Goal: Task Accomplishment & Management: Use online tool/utility

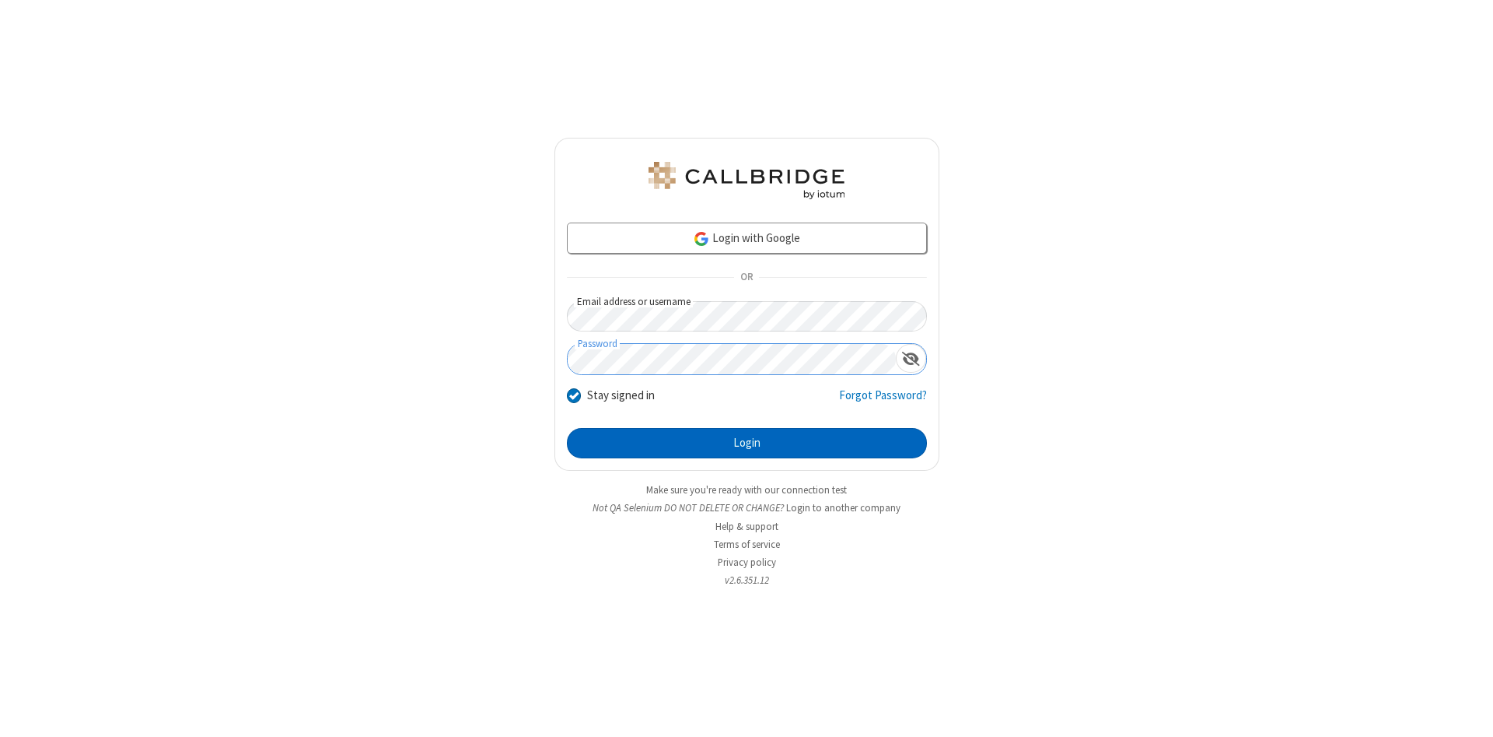
click at [747, 443] on button "Login" at bounding box center [747, 443] width 360 height 31
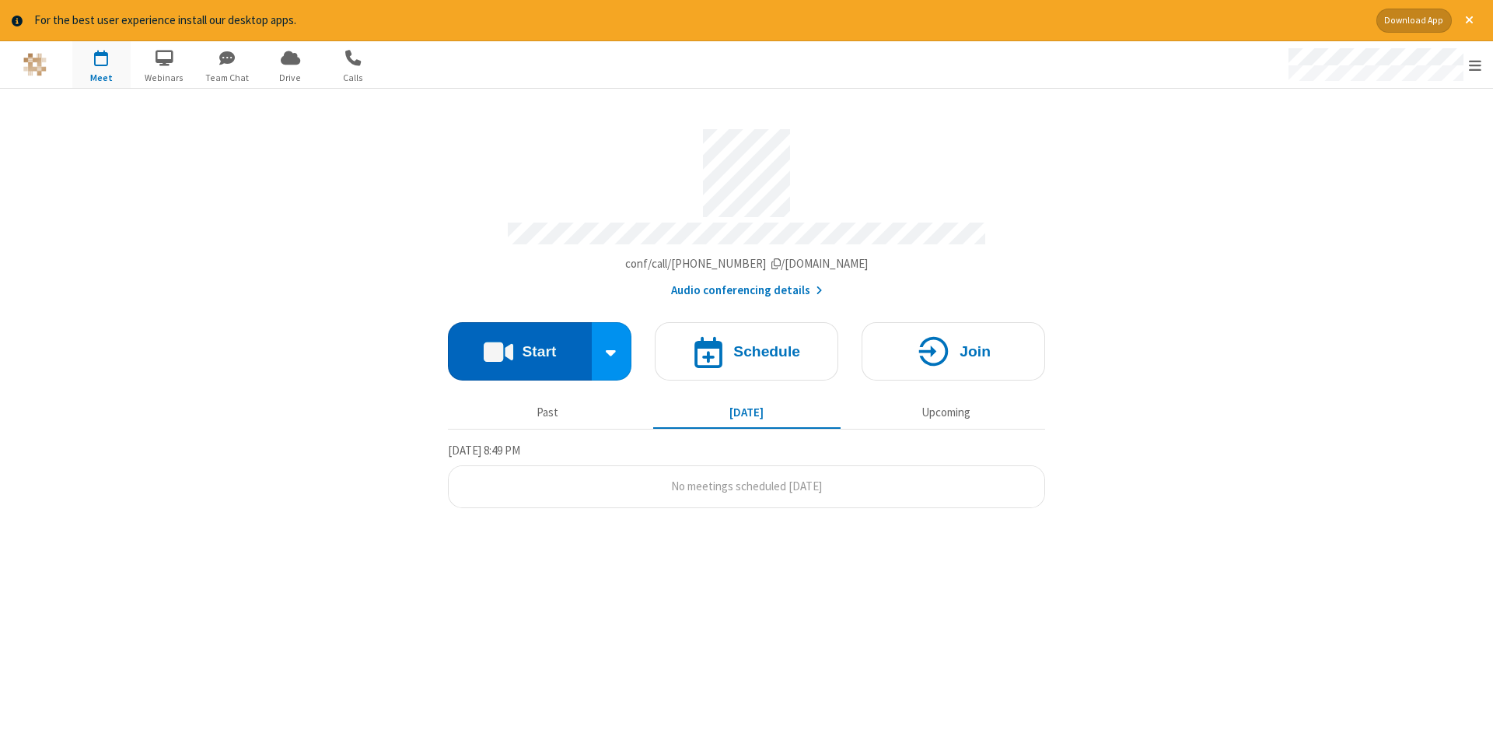
click at [520, 345] on button "Start" at bounding box center [520, 351] width 144 height 58
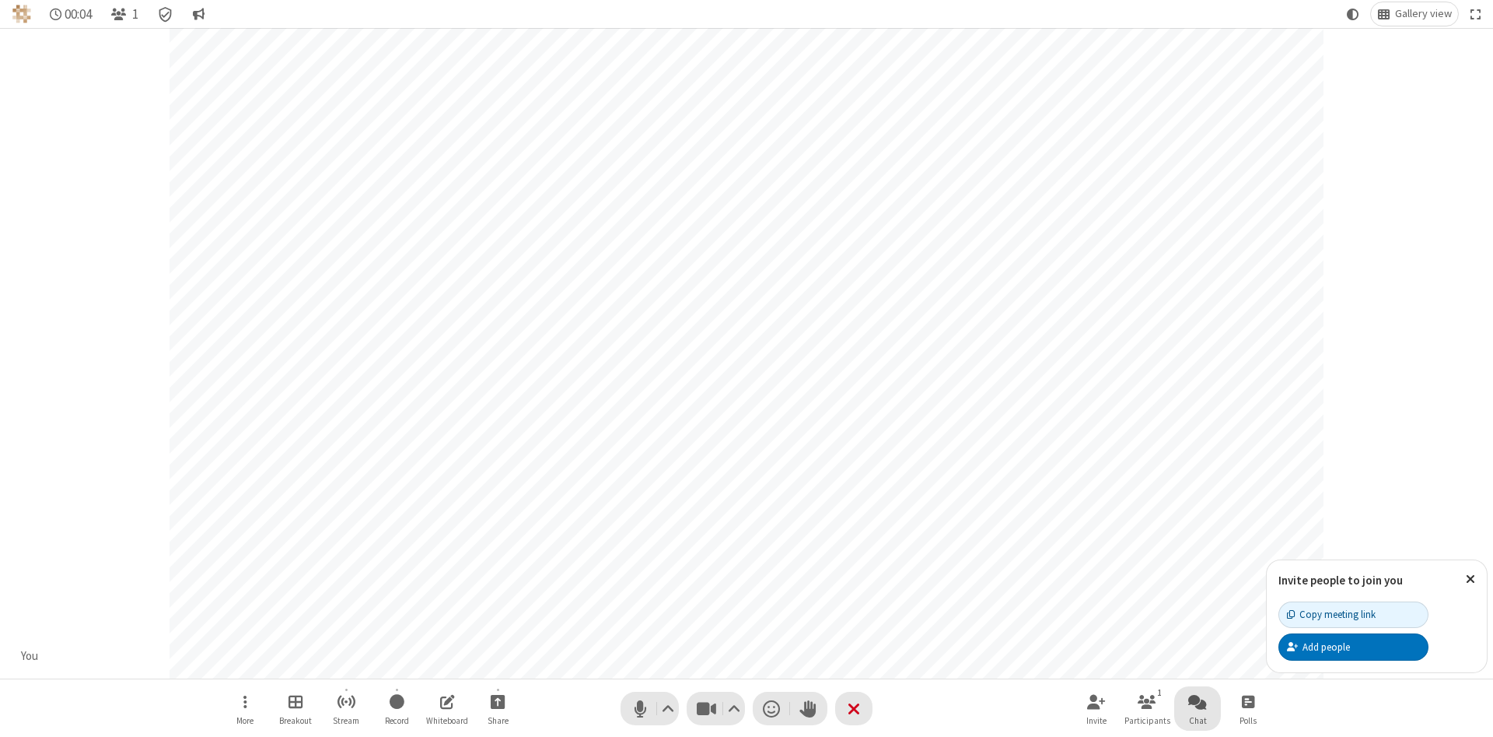
click at [1198, 701] on span "Open chat" at bounding box center [1197, 700] width 19 height 19
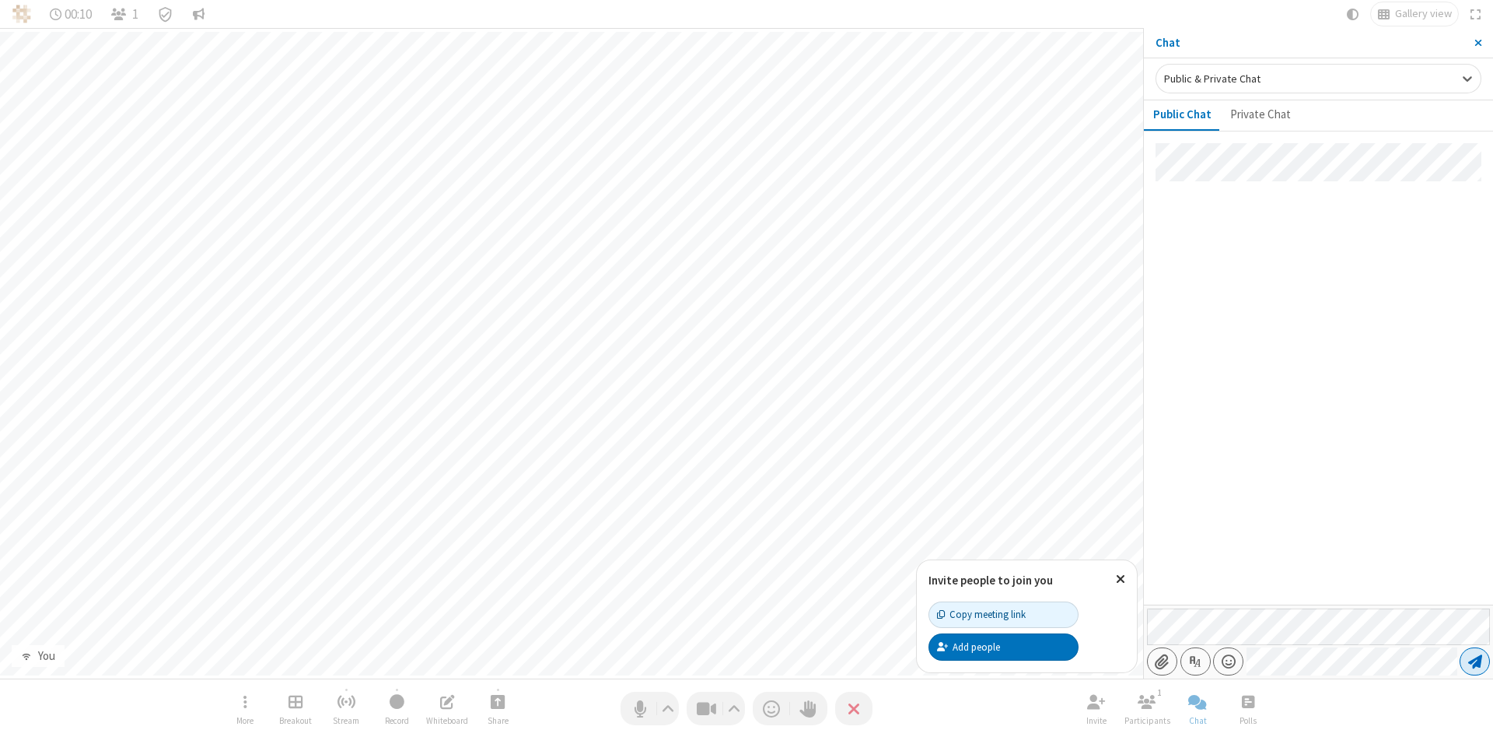
click at [1475, 661] on span "Send message" at bounding box center [1475, 661] width 14 height 16
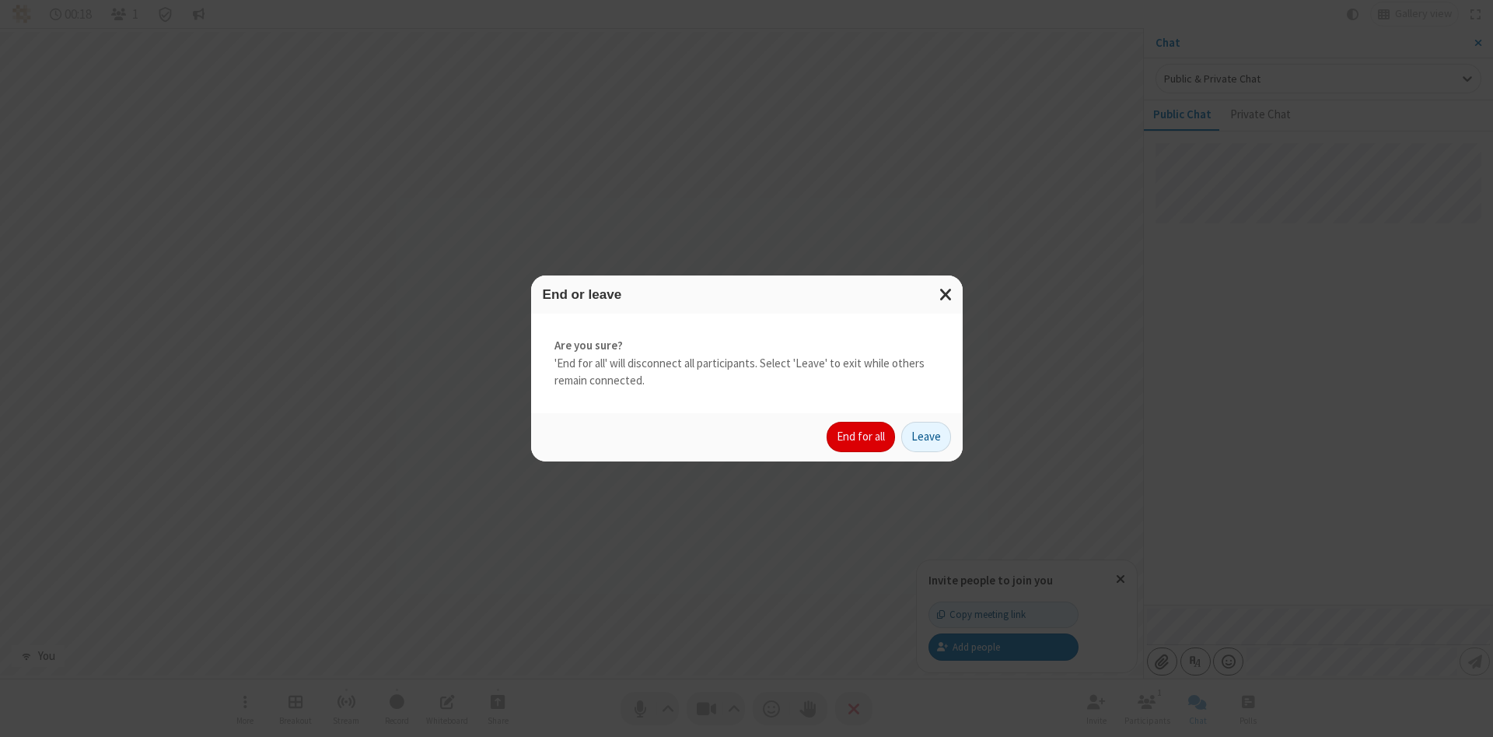
click at [862, 436] on button "End for all" at bounding box center [861, 437] width 68 height 31
